Goal: Find contact information: Find contact information

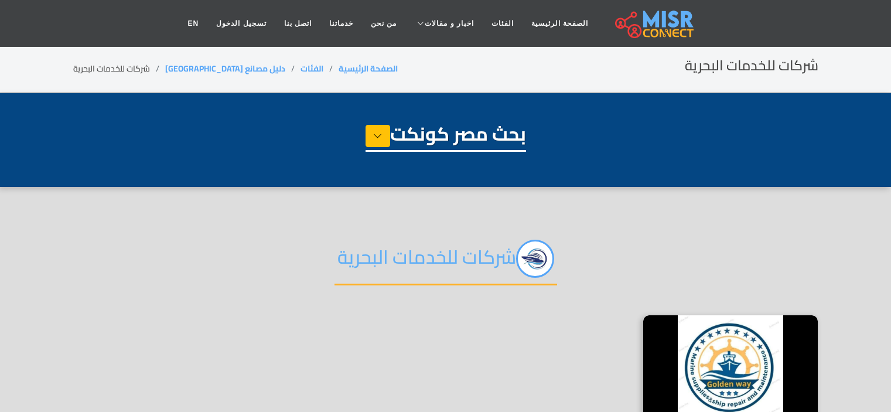
select select "**********"
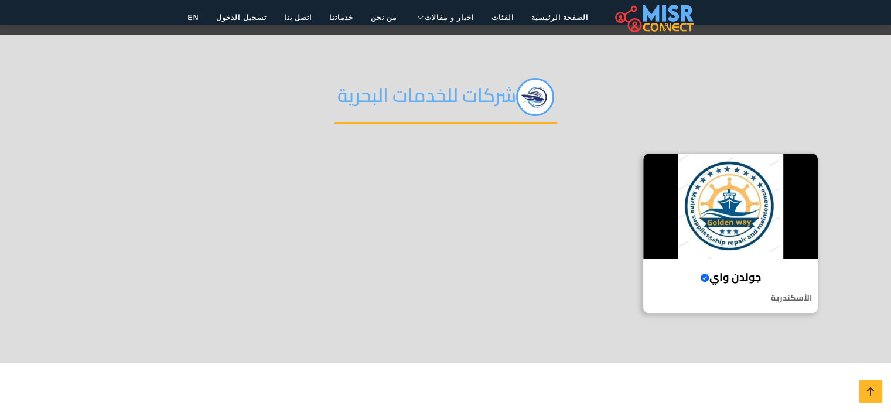
scroll to position [163, 0]
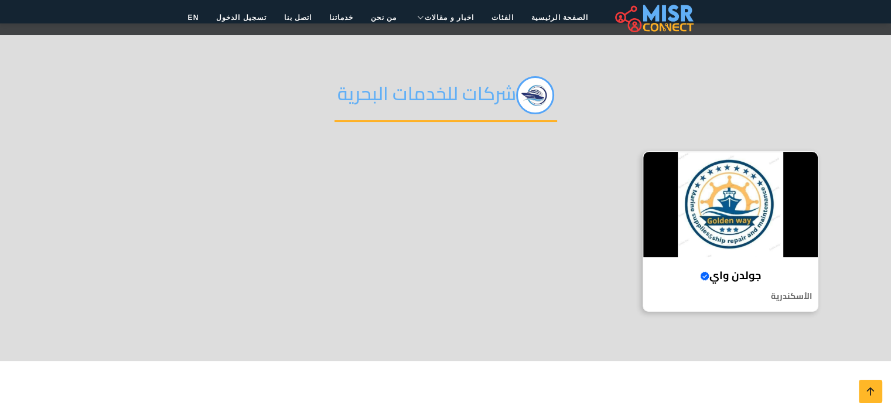
click at [746, 223] on img at bounding box center [730, 204] width 174 height 105
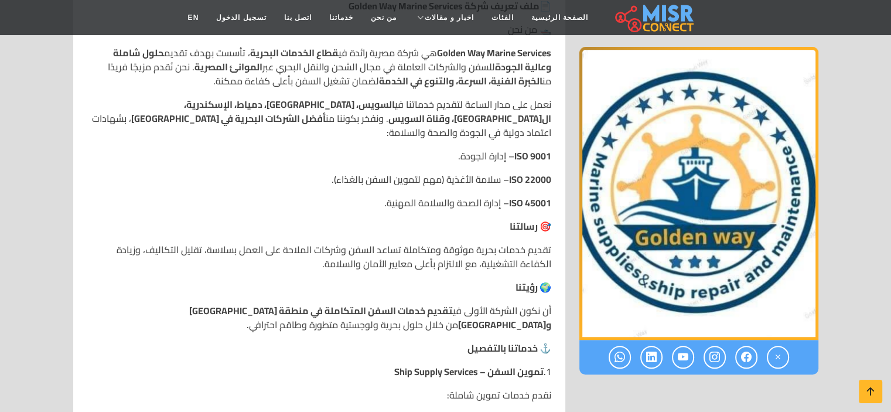
scroll to position [615, 0]
drag, startPoint x: 426, startPoint y: 167, endPoint x: 560, endPoint y: 121, distance: 141.7
drag, startPoint x: 382, startPoint y: 101, endPoint x: 384, endPoint y: 173, distance: 72.0
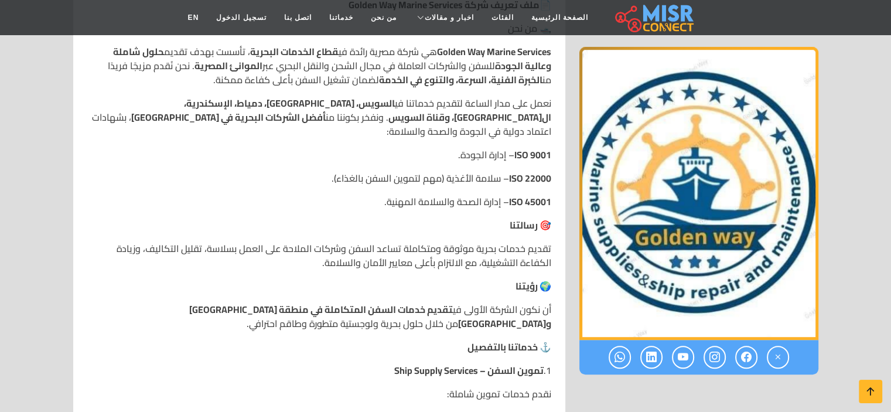
copy div "شهادات اعتماد دولية في الجودة والصحة والسلامة: ISO 9001 – إدارة الجودة. ISO 220…"
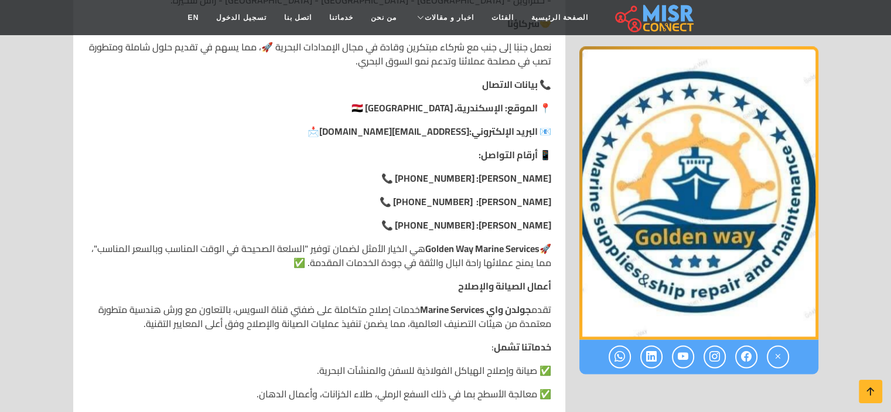
scroll to position [1762, 0]
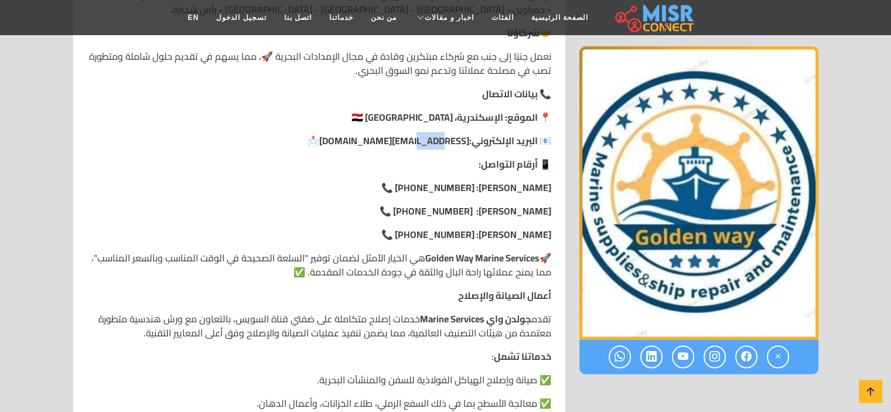
drag, startPoint x: 382, startPoint y: 107, endPoint x: 411, endPoint y: 107, distance: 29.3
click at [411, 132] on link "info@goldenway-eg.com" at bounding box center [394, 141] width 150 height 18
drag, startPoint x: 385, startPoint y: 112, endPoint x: 468, endPoint y: 107, distance: 83.9
click at [468, 132] on link "info@goldenway-eg.com" at bounding box center [394, 141] width 150 height 18
copy link "goldenway-eg.com"
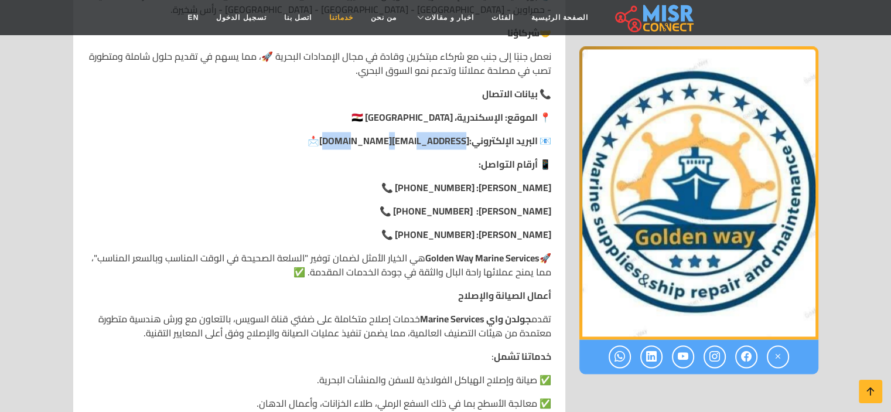
scroll to position [1766, 0]
